Goal: Information Seeking & Learning: Learn about a topic

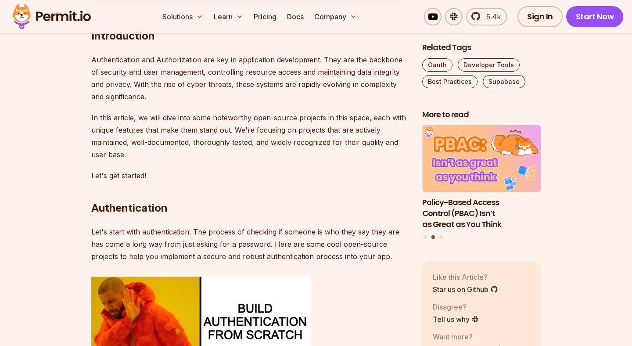
scroll to position [547, 0]
click at [351, 143] on p "In this article, we will dive into some noteworthy open-source projects in this…" at bounding box center [249, 135] width 317 height 49
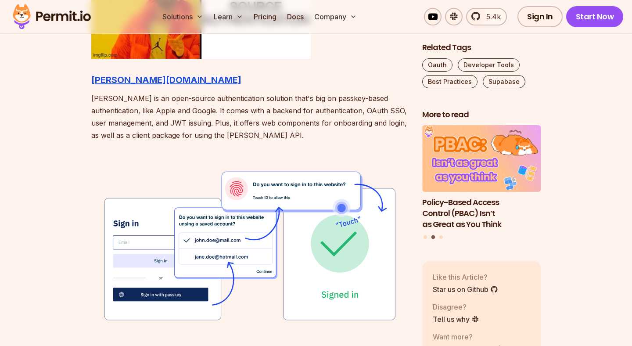
scroll to position [1051, 0]
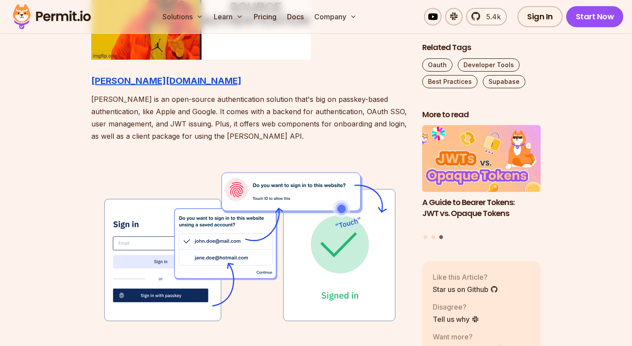
click at [349, 111] on p "Hanko is an open-source authentication solution that's big on passkey-based aut…" at bounding box center [249, 117] width 317 height 49
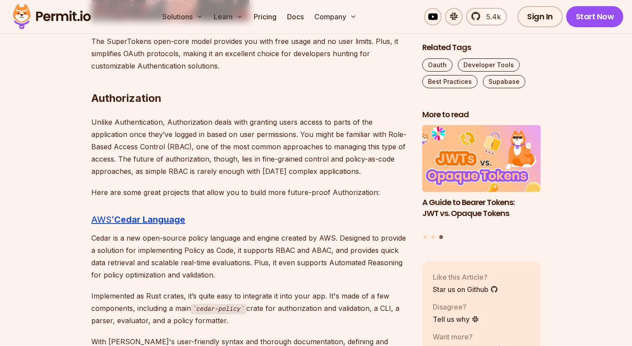
scroll to position [1929, 0]
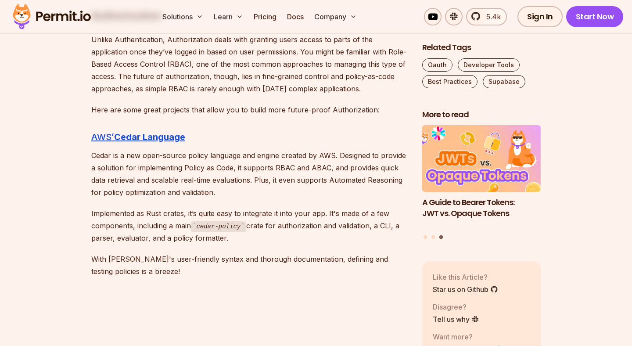
click at [302, 210] on p "Implemented as Rust crates, it’s quite easy to integrate it into your app. It's…" at bounding box center [249, 225] width 317 height 37
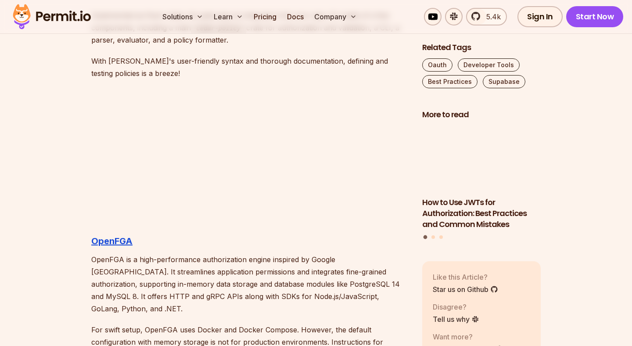
scroll to position [2130, 0]
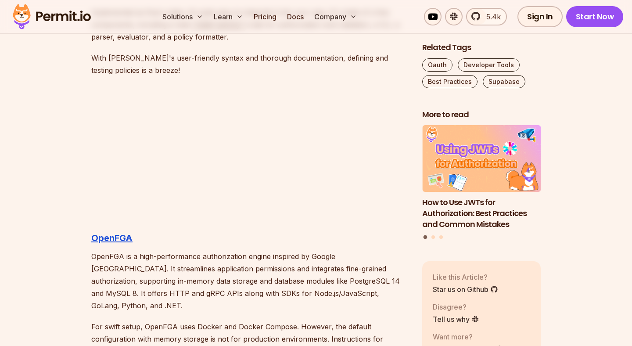
click at [289, 282] on p "OpenFGA is a high-performance authorization engine inspired by Google Zanzibar.…" at bounding box center [249, 280] width 317 height 61
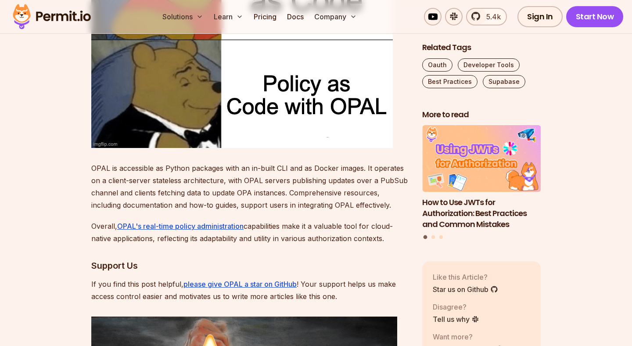
scroll to position [2970, 0]
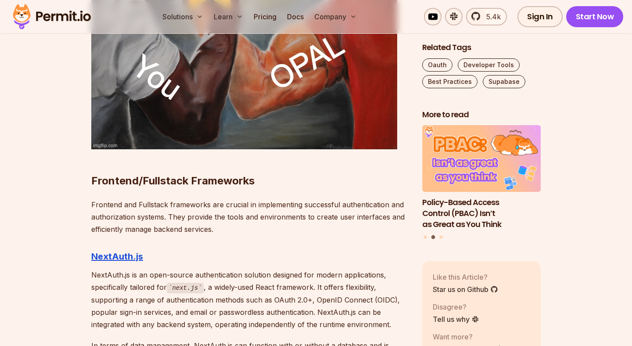
click at [289, 282] on p "NextAuth.js is an open-source authentication solution designed for modern appli…" at bounding box center [249, 300] width 317 height 62
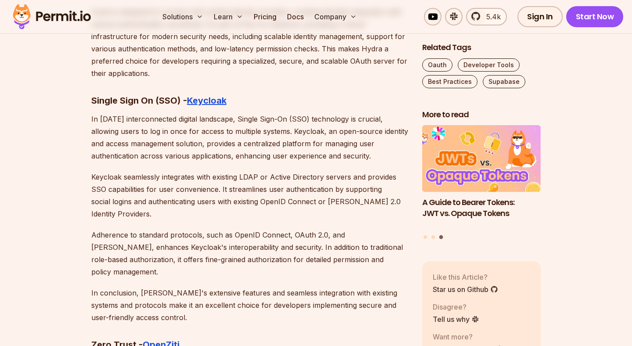
scroll to position [4946, 0]
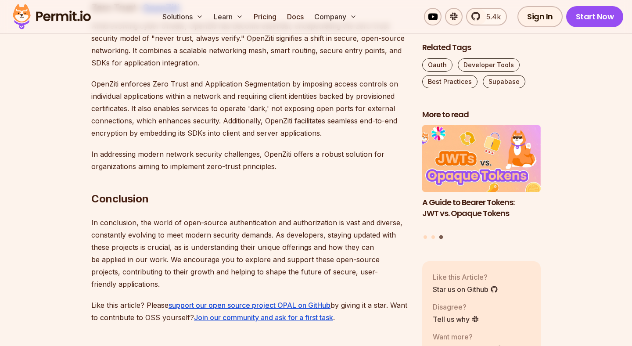
click at [289, 217] on p "In conclusion, the world of open-source authentication and authorization is vas…" at bounding box center [249, 254] width 317 height 74
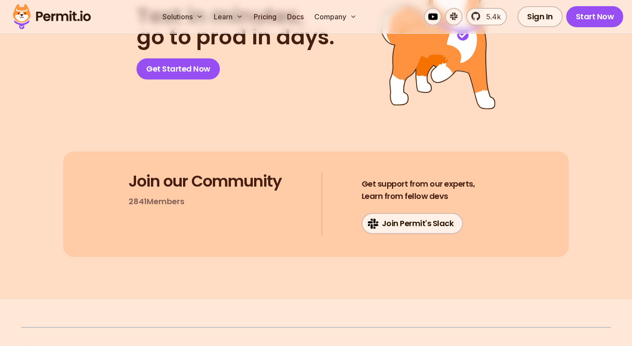
scroll to position [5653, 0]
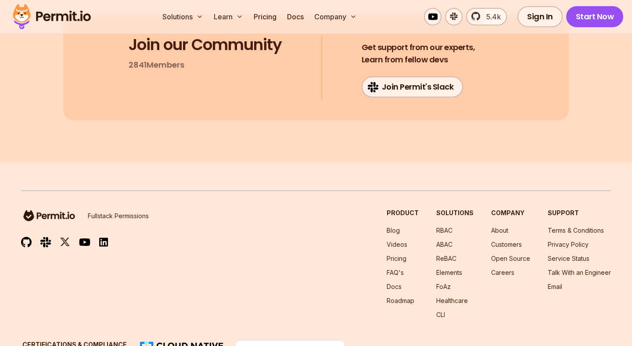
click at [206, 246] on div "Fullstack Permissions Product Blog Videos Pricing FAQ's Docs Roadmap Solutions …" at bounding box center [316, 264] width 590 height 111
click at [401, 255] on link "Pricing" at bounding box center [397, 258] width 20 height 7
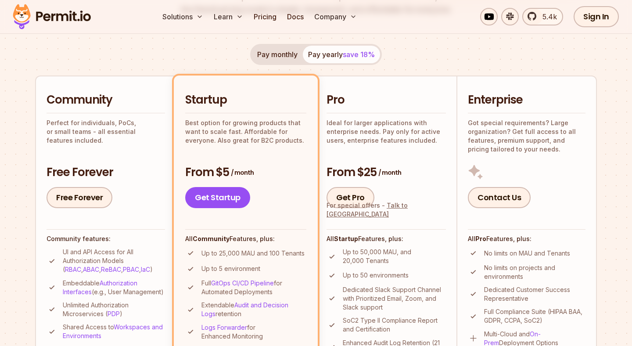
scroll to position [160, 0]
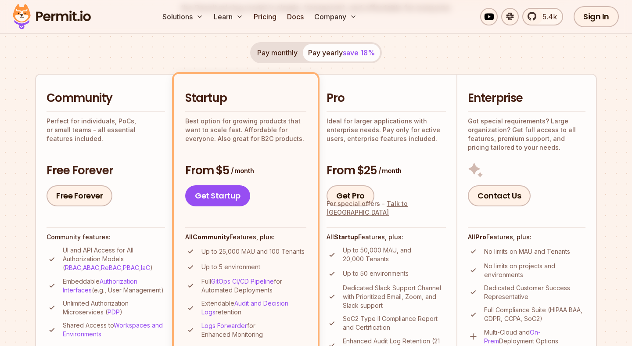
click at [455, 69] on div "Pay monthly Pay yearly save 18% Community Perfect for individuals, PoCs, or sma…" at bounding box center [316, 224] width 562 height 364
click at [266, 51] on button "Pay monthly" at bounding box center [277, 53] width 51 height 18
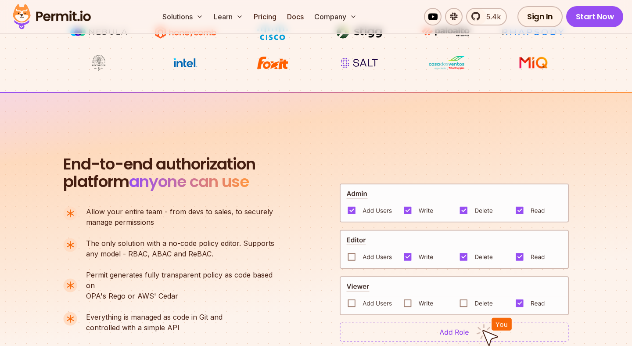
click at [36, 249] on section "End-to-end authorization platform anyone can use A no-code authorization platfo…" at bounding box center [316, 252] width 632 height 320
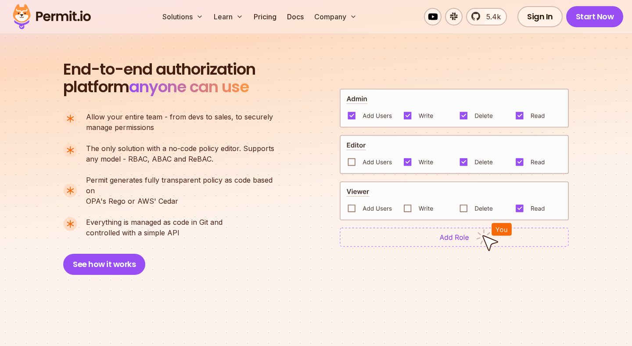
scroll to position [834, 0]
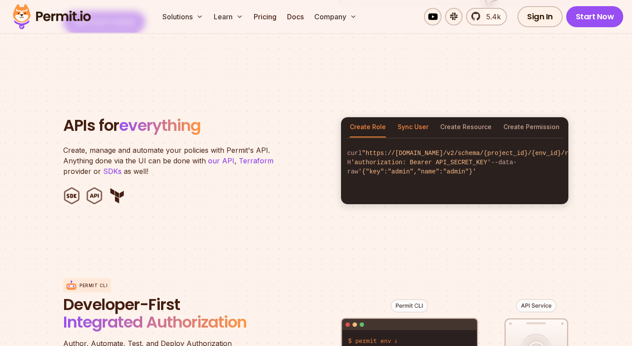
click at [411, 124] on button "Sync User" at bounding box center [413, 127] width 31 height 20
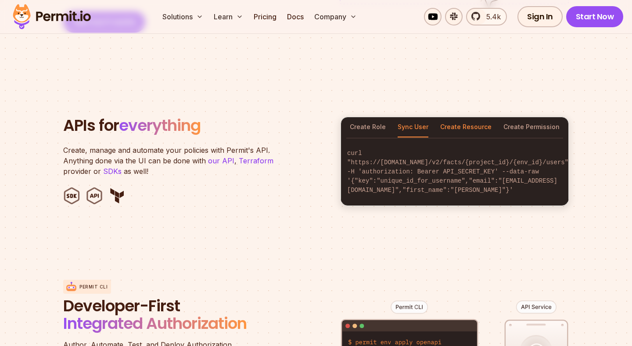
click at [459, 117] on button "Create Resource" at bounding box center [465, 127] width 51 height 20
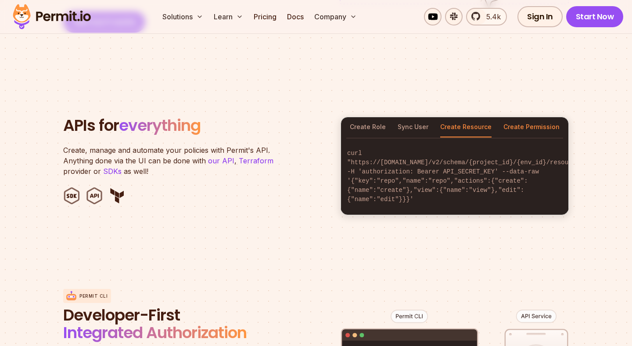
click at [516, 117] on button "Create Permission" at bounding box center [532, 127] width 56 height 20
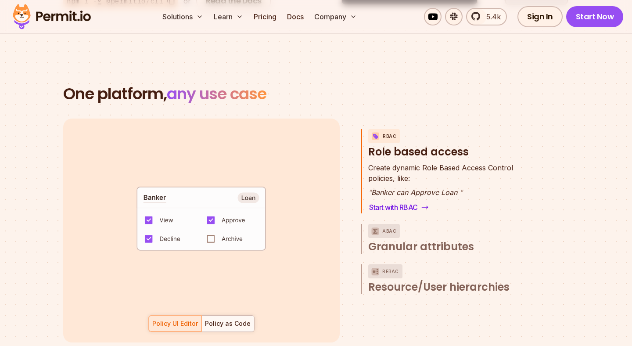
scroll to position [1227, 0]
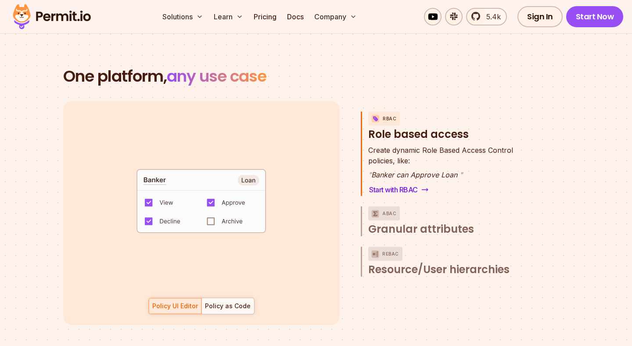
click at [524, 146] on div "Create dynamic Role Based Access Control policies, like: " Banker can Approve L…" at bounding box center [450, 170] width 164 height 51
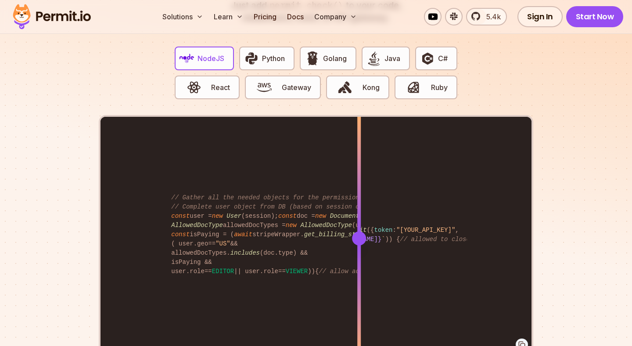
scroll to position [1725, 0]
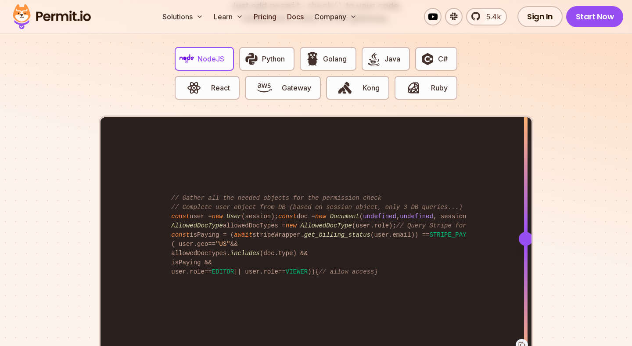
drag, startPoint x: 357, startPoint y: 229, endPoint x: 539, endPoint y: 234, distance: 181.9
click at [539, 234] on section "Fully functional authorization in 5 minutes Just add permit.check() to your cod…" at bounding box center [316, 165] width 632 height 549
click at [463, 220] on div "import { Permit } from "permitio" ; const permit = new Permit ({ token : "[YOUR…" at bounding box center [316, 238] width 431 height 242
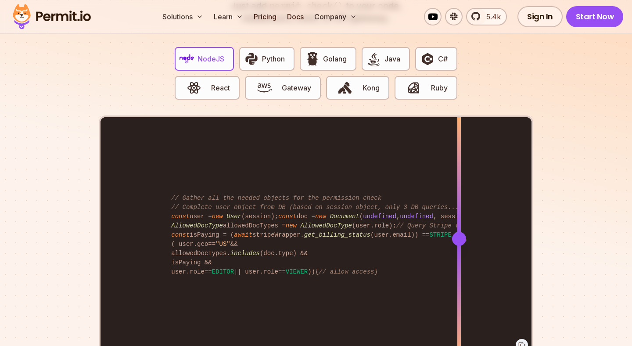
drag, startPoint x: 465, startPoint y: 229, endPoint x: 441, endPoint y: 231, distance: 23.8
click at [452, 232] on div at bounding box center [459, 239] width 14 height 14
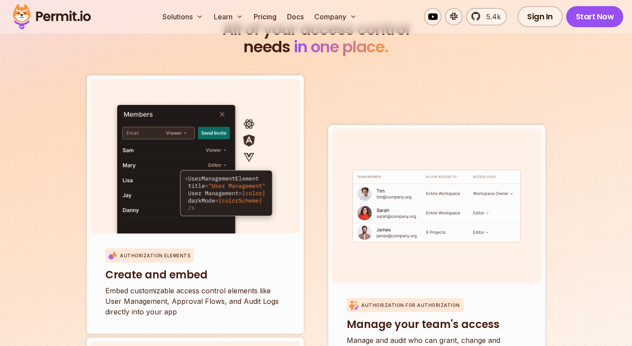
scroll to position [2953, 0]
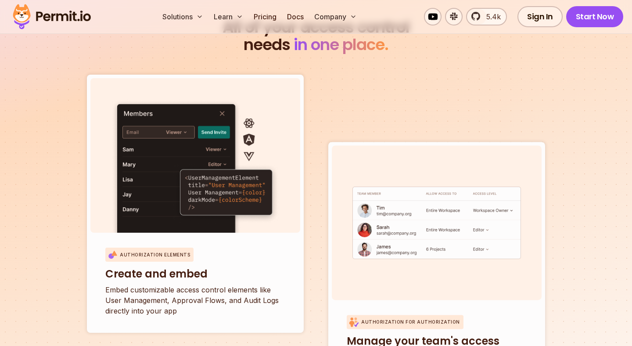
click at [41, 235] on section "All of your access control needs in one place. Authorization Elements Create an…" at bounding box center [316, 341] width 632 height 773
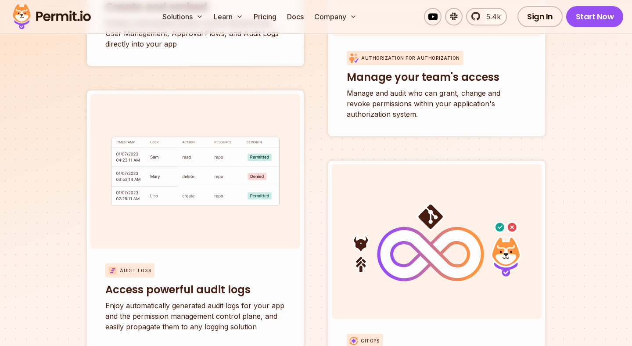
scroll to position [3460, 0]
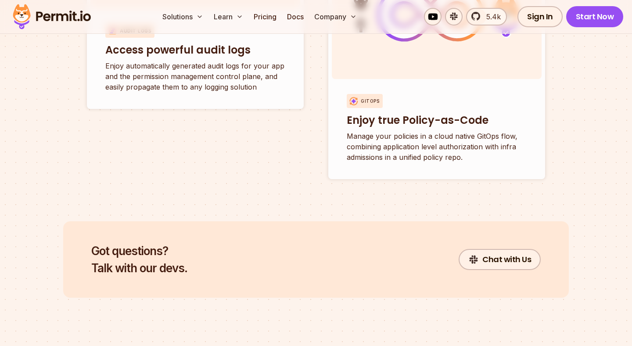
click at [224, 12] on button "Learn" at bounding box center [228, 17] width 36 height 18
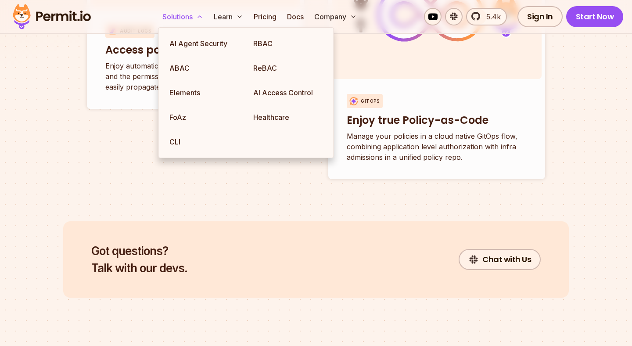
click at [191, 16] on button "Solutions" at bounding box center [183, 17] width 48 height 18
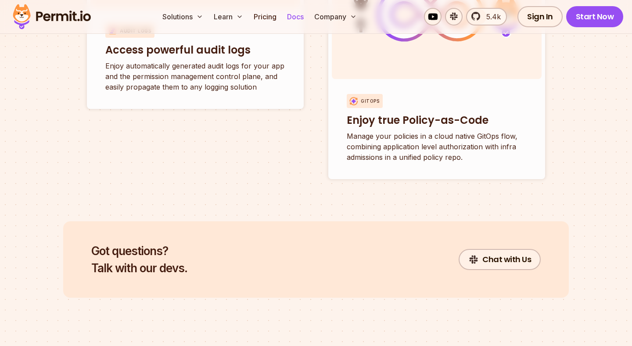
click at [296, 22] on link "Docs" at bounding box center [296, 17] width 24 height 18
